Goal: Task Accomplishment & Management: Use online tool/utility

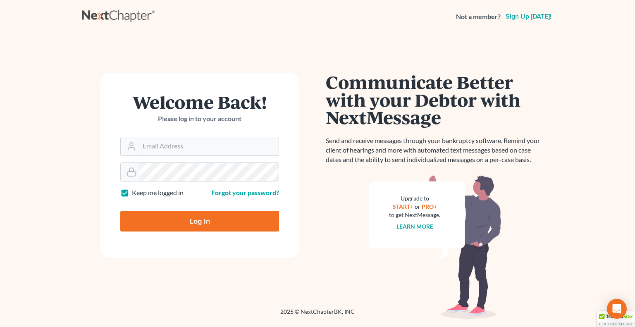
type input "[PERSON_NAME][EMAIL_ADDRESS][DOMAIN_NAME]"
click at [201, 218] on input "Log In" at bounding box center [199, 221] width 159 height 21
type input "Thinking..."
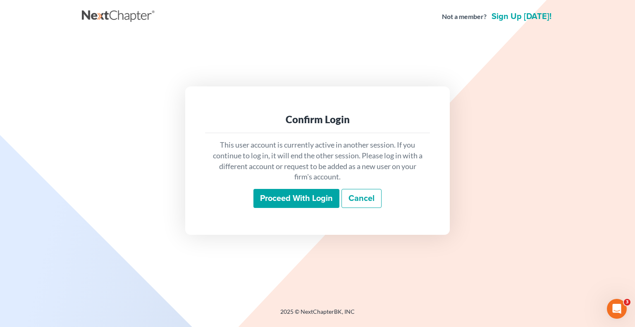
click at [279, 201] on input "Proceed with login" at bounding box center [296, 198] width 86 height 19
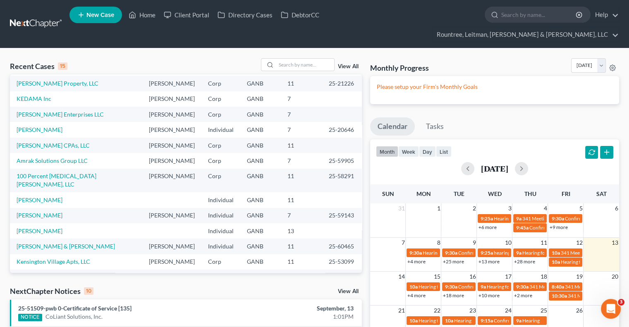
scroll to position [57, 0]
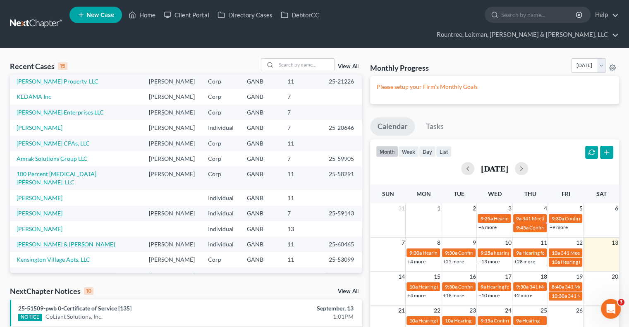
click at [40, 241] on link "Caldwell, Shaun & Kaila" at bounding box center [66, 244] width 98 height 7
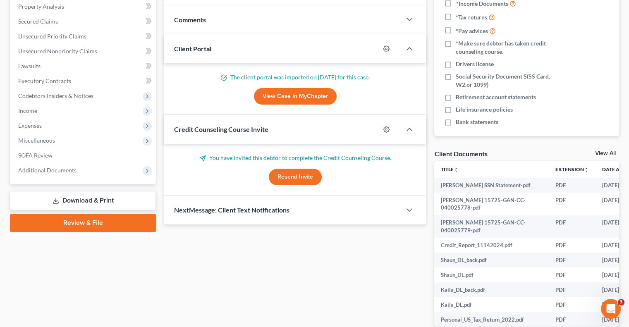
scroll to position [205, 0]
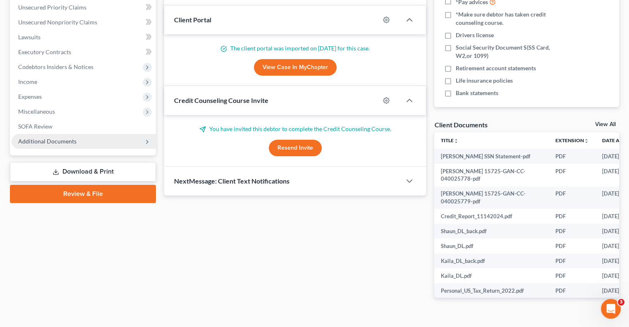
click at [63, 134] on span "Additional Documents" at bounding box center [84, 141] width 144 height 15
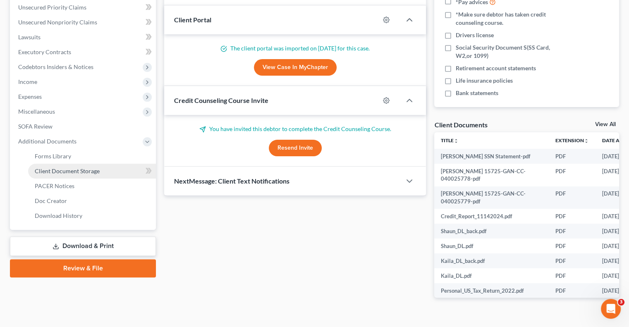
click at [61, 167] on span "Client Document Storage" at bounding box center [67, 170] width 65 height 7
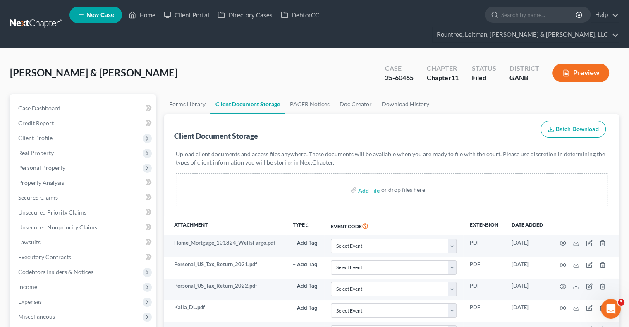
click at [564, 121] on button "Batch Download" at bounding box center [572, 129] width 65 height 17
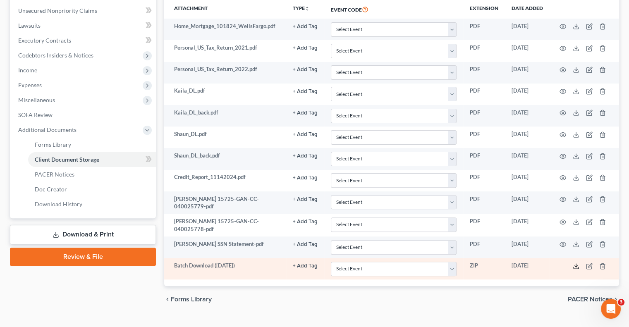
click at [575, 263] on icon at bounding box center [575, 266] width 7 height 7
